Goal: Information Seeking & Learning: Check status

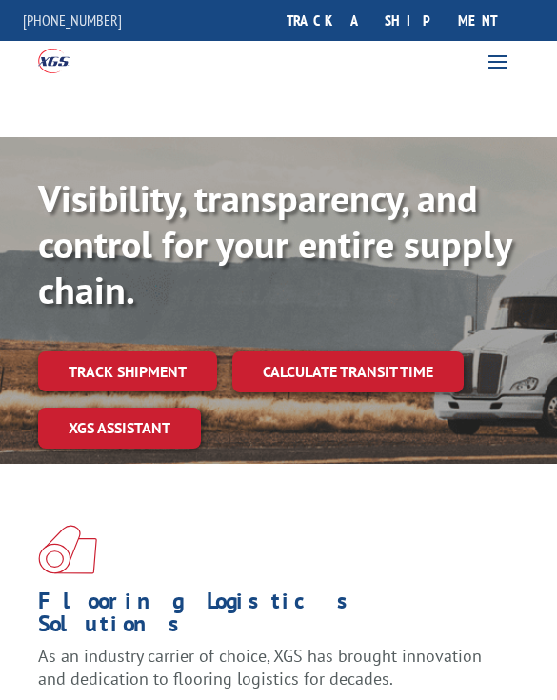
scroll to position [24, 0]
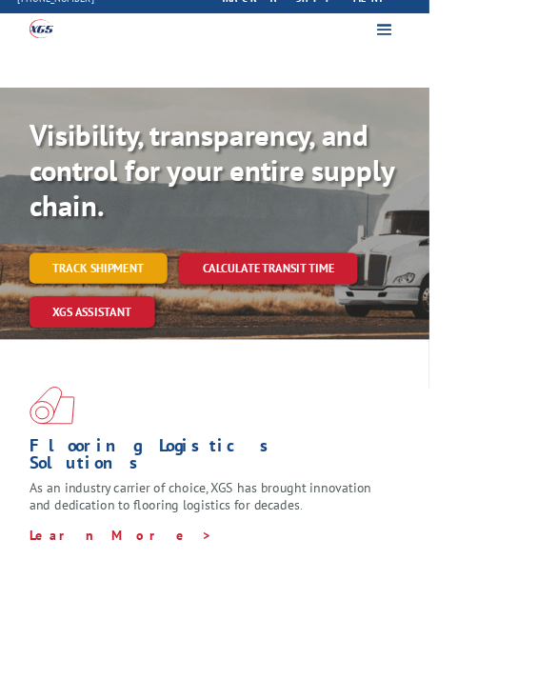
click at [139, 332] on link "Track shipment" at bounding box center [127, 348] width 179 height 40
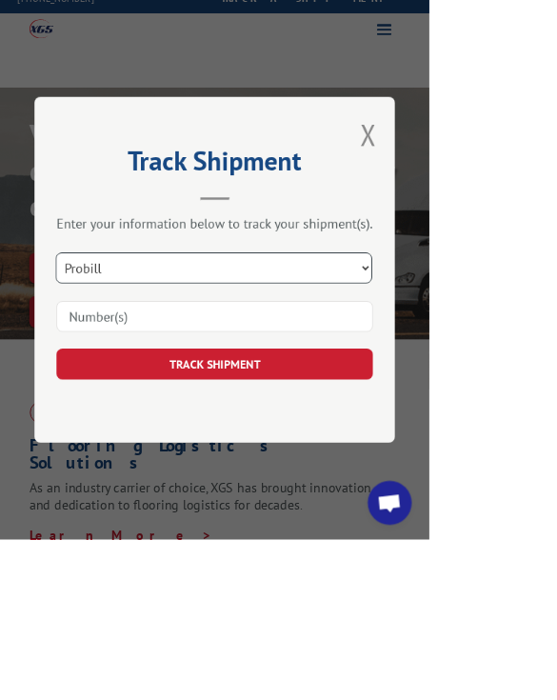
click at [298, 368] on select "Select category... Probill BOL PO" at bounding box center [277, 348] width 411 height 40
select select "bol"
click at [286, 431] on input at bounding box center [278, 411] width 411 height 40
click at [266, 431] on input at bounding box center [278, 411] width 411 height 40
type input "5866281"
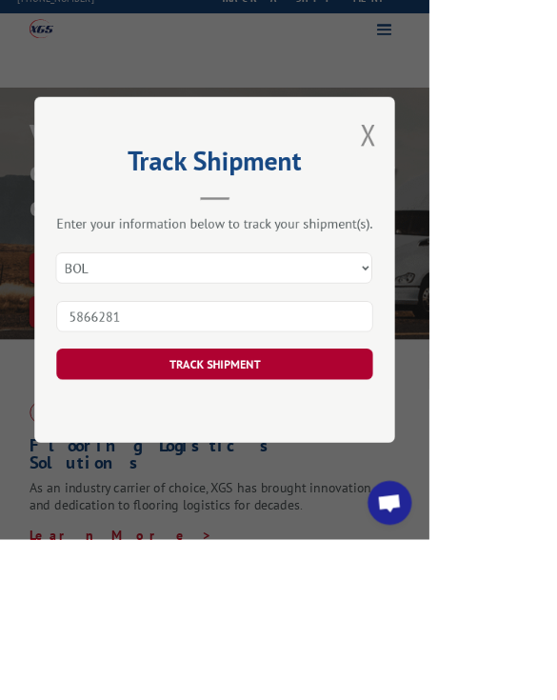
click at [351, 493] on button "TRACK SHIPMENT" at bounding box center [278, 473] width 411 height 40
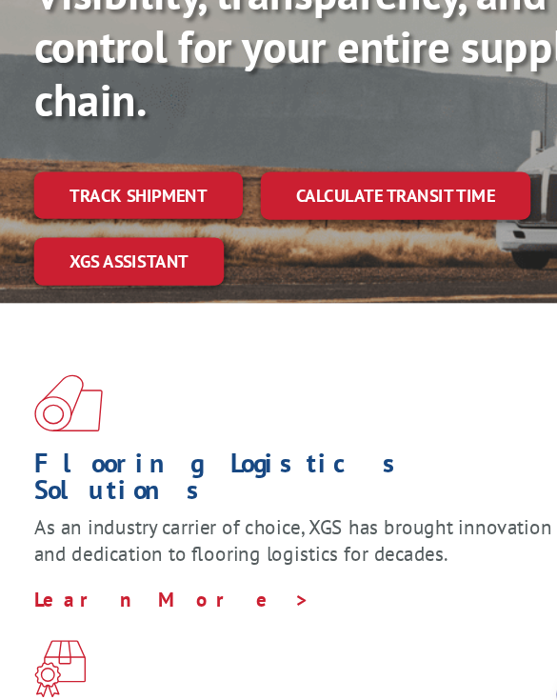
scroll to position [147, 0]
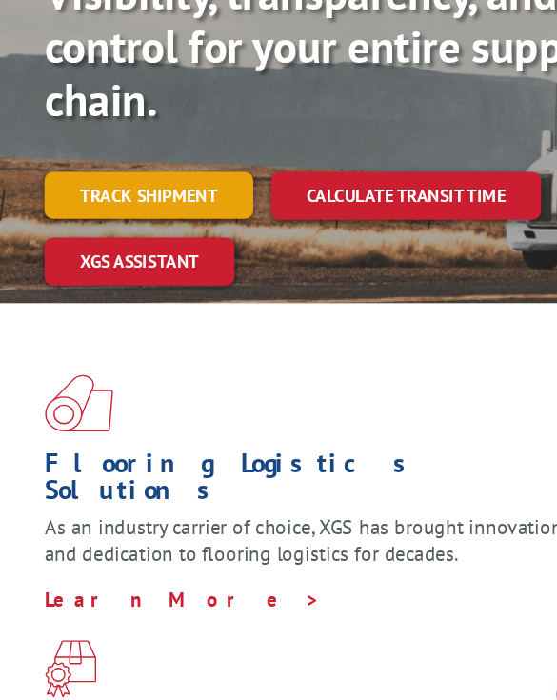
click at [141, 205] on link "Track shipment" at bounding box center [127, 225] width 179 height 40
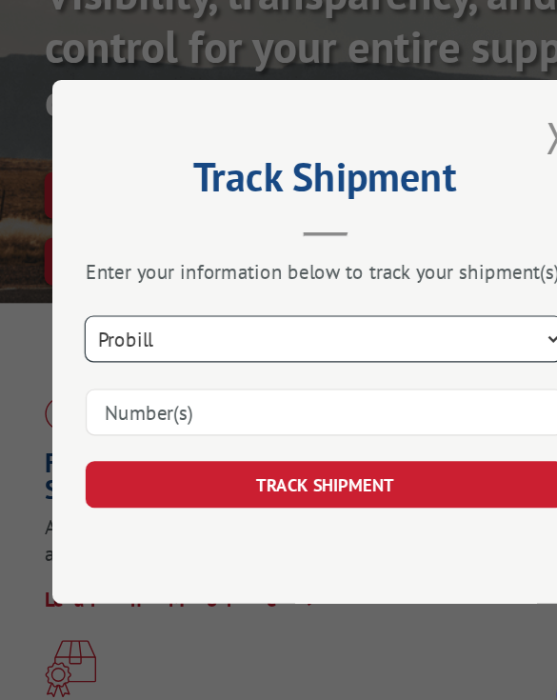
click at [204, 328] on select "Select category... Probill BOL PO" at bounding box center [277, 348] width 411 height 40
select select "bol"
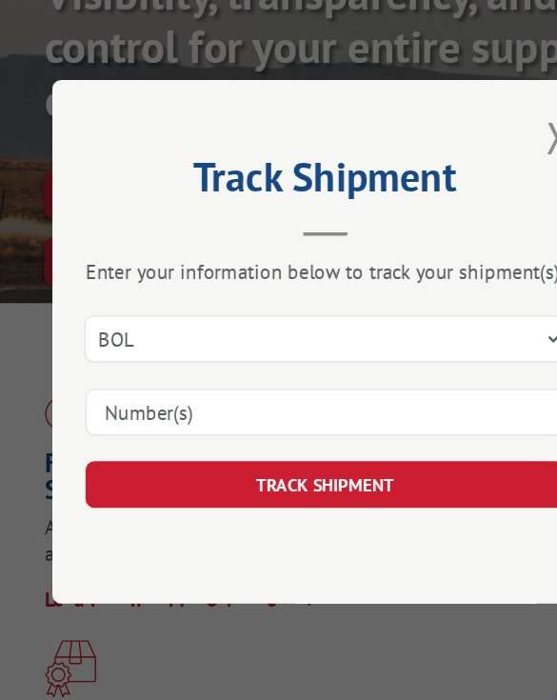
click at [203, 391] on input at bounding box center [278, 411] width 411 height 40
type input "5856891"
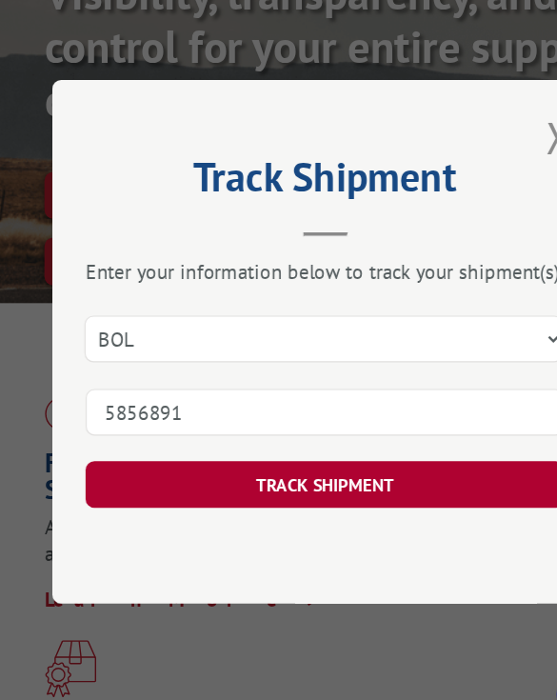
click at [293, 453] on button "TRACK SHIPMENT" at bounding box center [278, 473] width 411 height 40
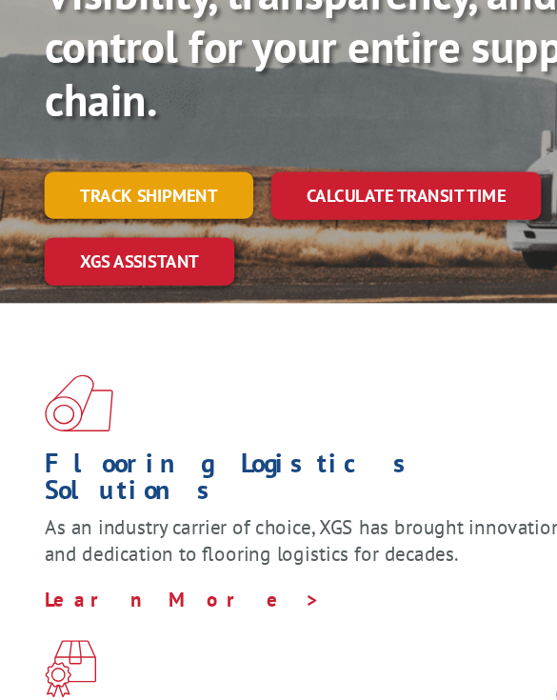
click at [150, 205] on link "Track shipment" at bounding box center [127, 225] width 179 height 40
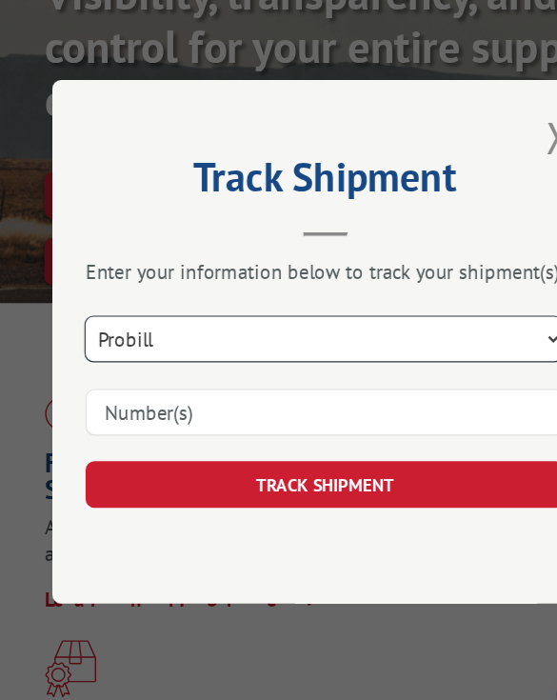
click at [210, 328] on select "Select category... Probill BOL PO" at bounding box center [277, 348] width 411 height 40
select select "bol"
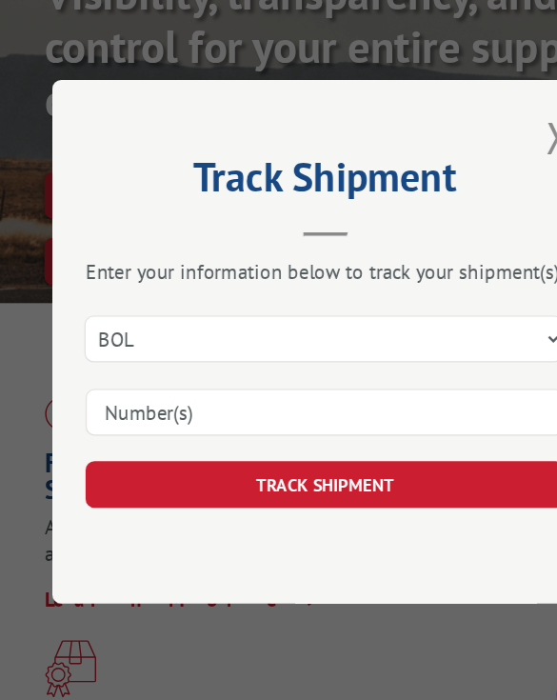
click at [217, 391] on input at bounding box center [278, 411] width 411 height 40
type input "5702661"
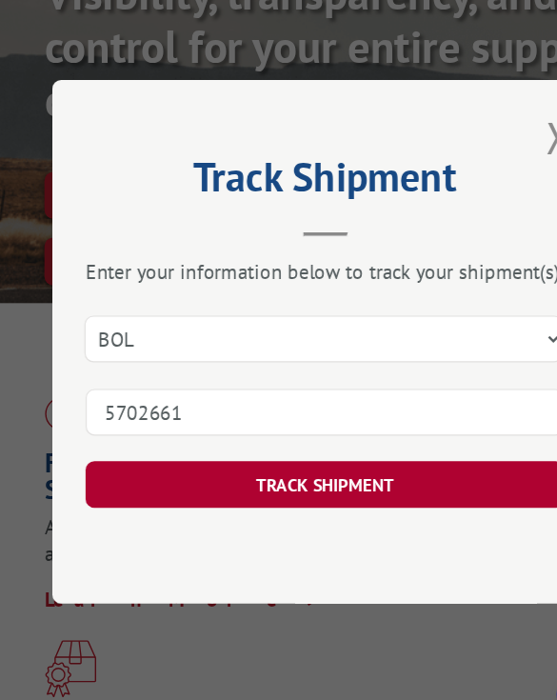
click at [297, 453] on button "TRACK SHIPMENT" at bounding box center [278, 473] width 411 height 40
